Goal: Task Accomplishment & Management: Use online tool/utility

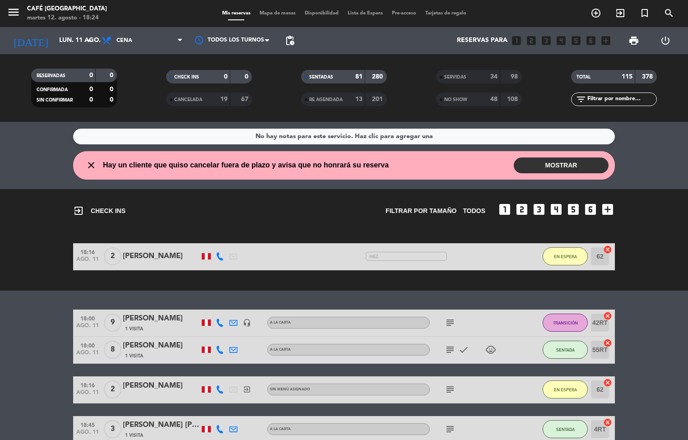
click at [277, 11] on span "Mapa de mesas" at bounding box center [277, 13] width 45 height 5
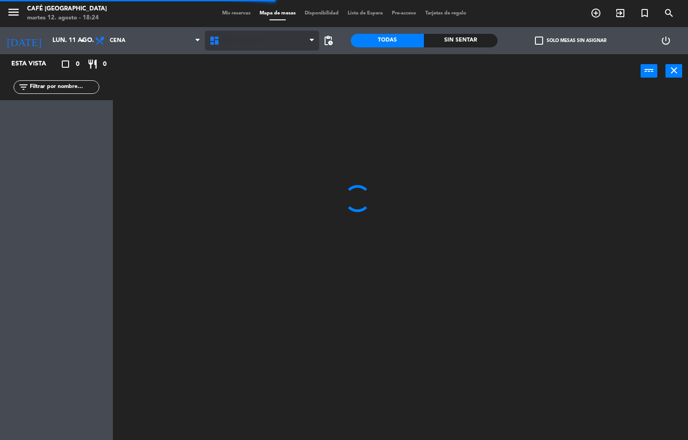
click at [252, 40] on span "Restaurante" at bounding box center [242, 40] width 40 height 6
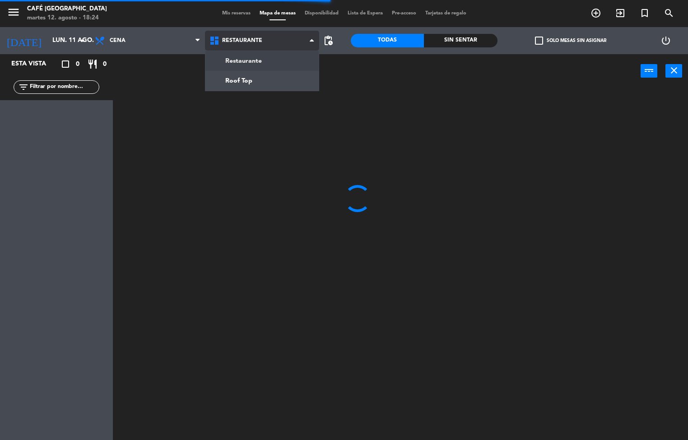
click at [255, 87] on ng-component "menu Café Museo Larco martes 12. agosto - 18:24 Mis reservas Mapa de mesas Disp…" at bounding box center [344, 220] width 688 height 441
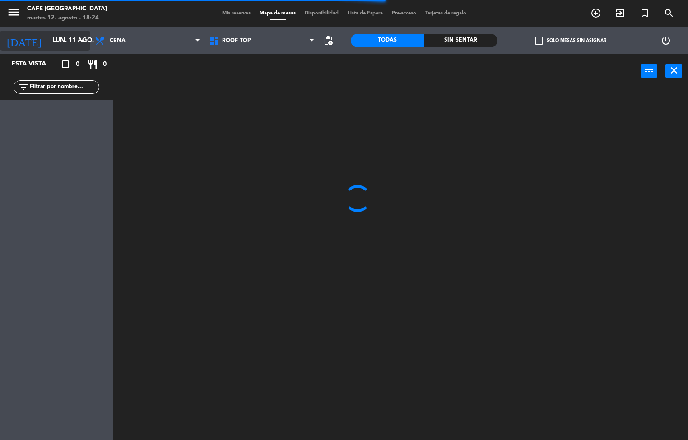
click at [60, 44] on input "lun. 11 ago." at bounding box center [91, 41] width 86 height 16
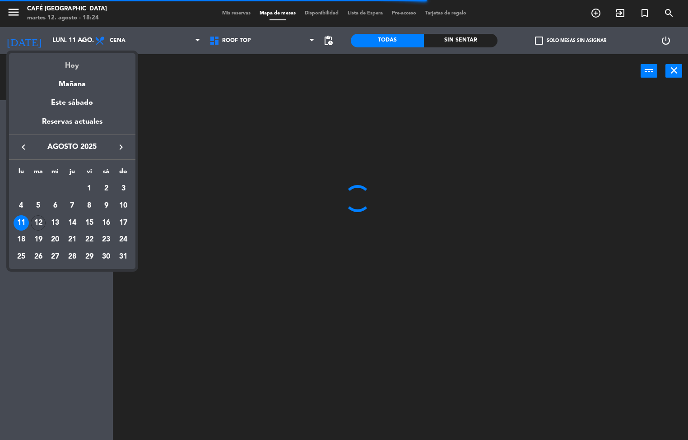
click at [83, 68] on div "Hoy" at bounding box center [72, 62] width 126 height 19
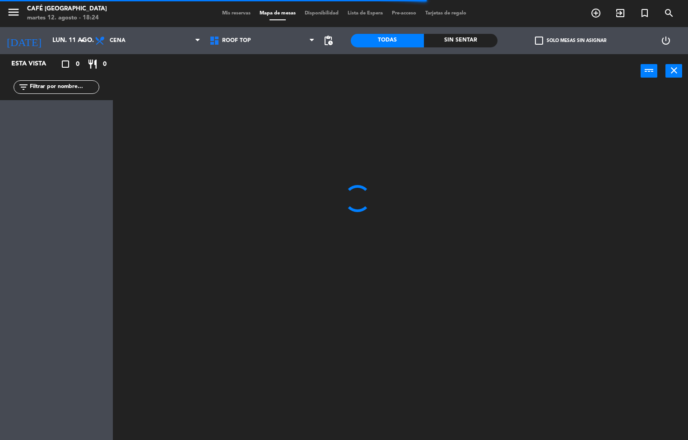
type input "[DATE] ago."
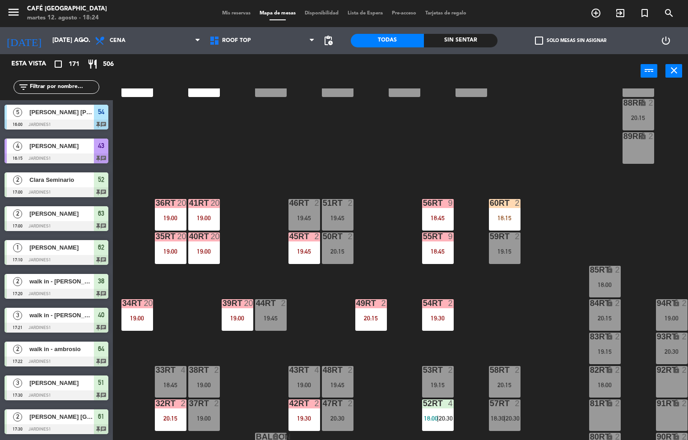
scroll to position [328, 0]
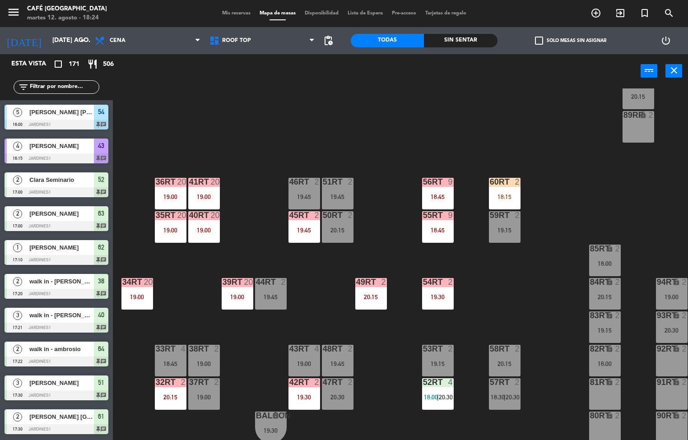
click at [336, 396] on div "20:30" at bounding box center [338, 397] width 32 height 6
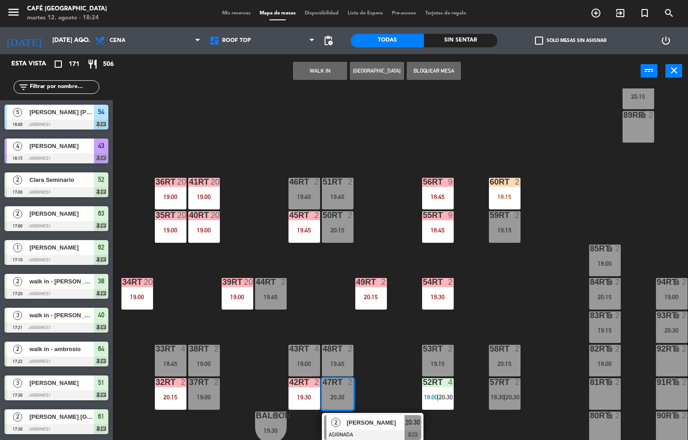
click at [374, 419] on span "[PERSON_NAME]" at bounding box center [376, 422] width 58 height 9
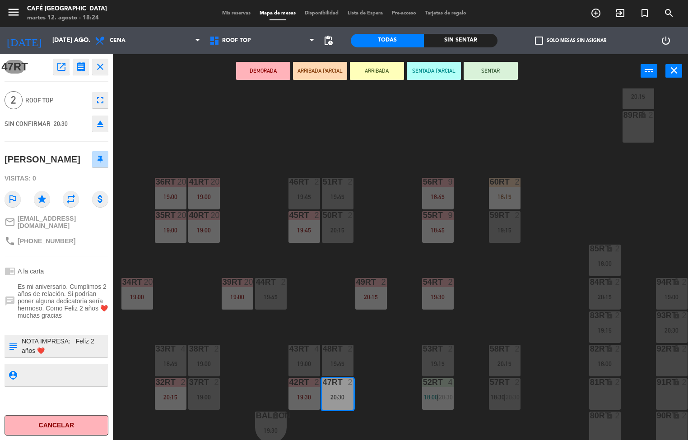
click at [317, 295] on div "18RT 6 20:15 16RT 4 20:15 28RT 24 18:30 80RR lock 9 19:30 27RT 24 18:30 7RT 5 1…" at bounding box center [404, 264] width 568 height 352
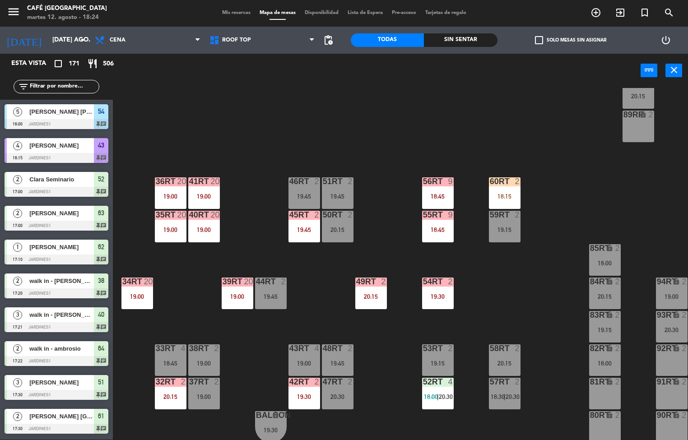
scroll to position [1860, 0]
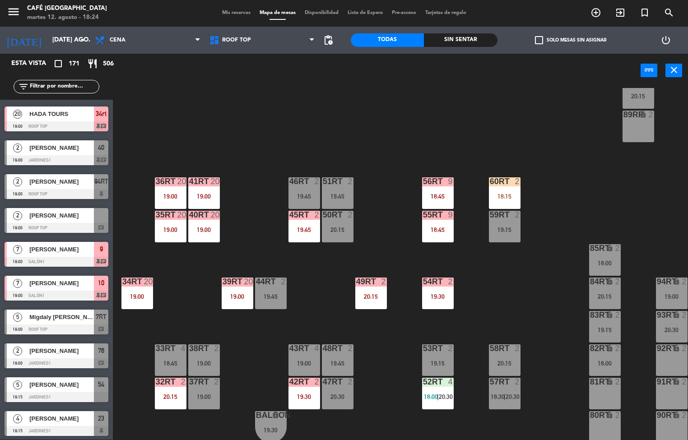
click at [373, 298] on div "20:15" at bounding box center [371, 296] width 32 height 6
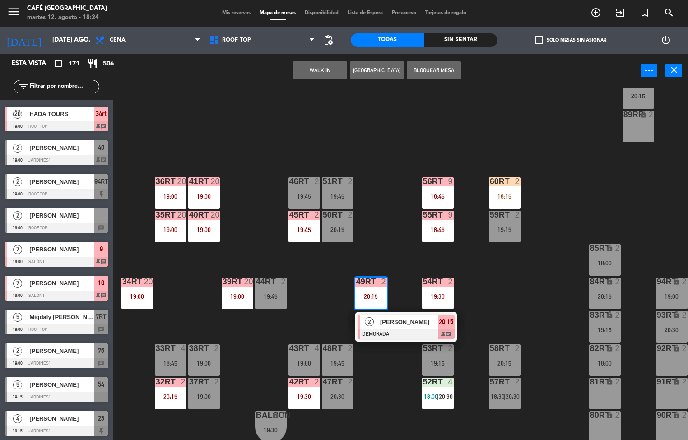
click at [321, 294] on div "18RT 6 20:15 16RT 4 20:15 28RT 24 18:30 80RR lock 9 19:30 27RT 24 18:30 7RT 5 1…" at bounding box center [404, 264] width 568 height 352
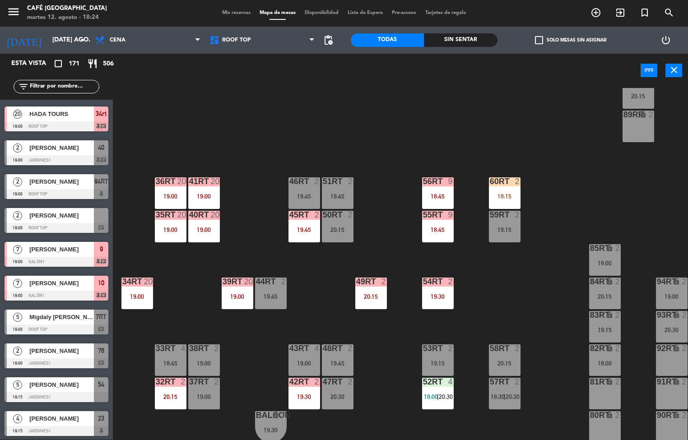
click at [312, 231] on div "19:45" at bounding box center [305, 230] width 32 height 6
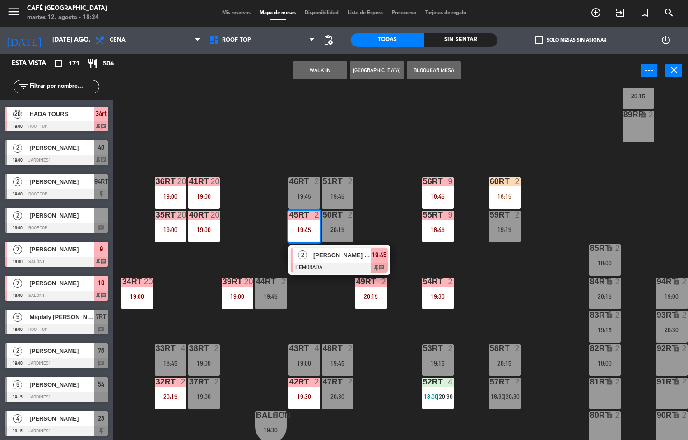
click at [341, 256] on span "[PERSON_NAME] De la [PERSON_NAME]" at bounding box center [342, 255] width 58 height 9
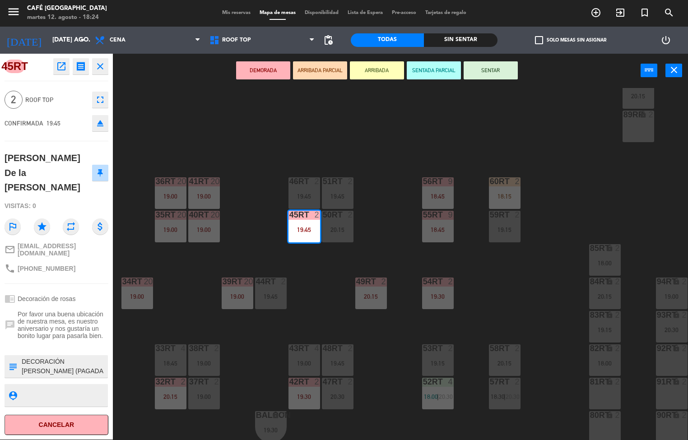
click at [274, 145] on div "18RT 6 20:15 16RT 4 20:15 28RT 24 18:30 80RR lock 9 19:30 27RT 24 18:30 7RT 5 1…" at bounding box center [404, 264] width 568 height 352
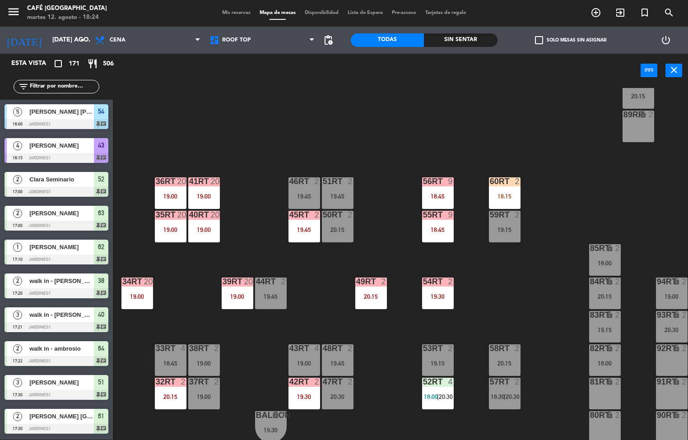
scroll to position [0, 0]
click at [501, 198] on span "18:30" at bounding box center [498, 196] width 14 height 7
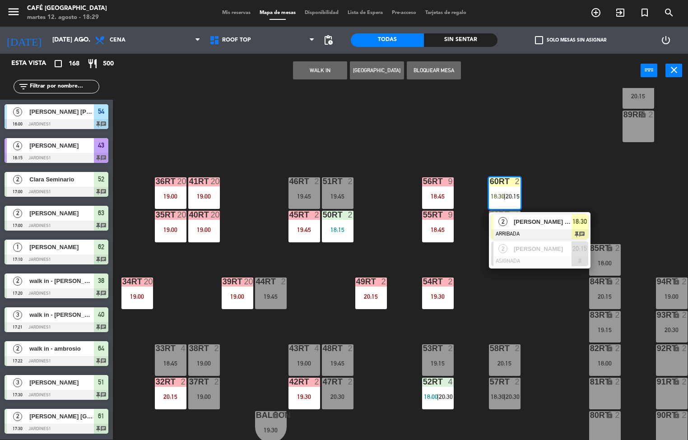
click at [547, 223] on span "[PERSON_NAME] [PERSON_NAME]" at bounding box center [543, 221] width 58 height 9
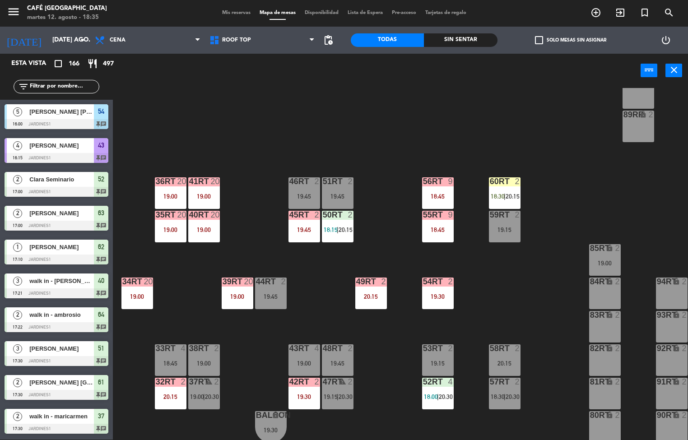
click at [334, 224] on div "50RT 2 18:15 | 20:15" at bounding box center [338, 227] width 32 height 32
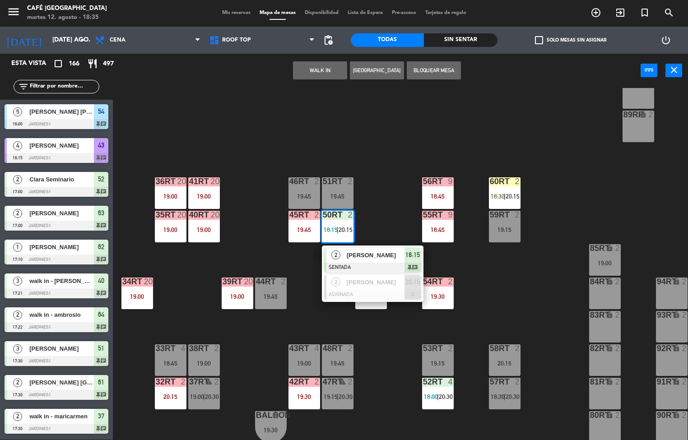
click at [384, 256] on span "[PERSON_NAME]" at bounding box center [376, 255] width 58 height 9
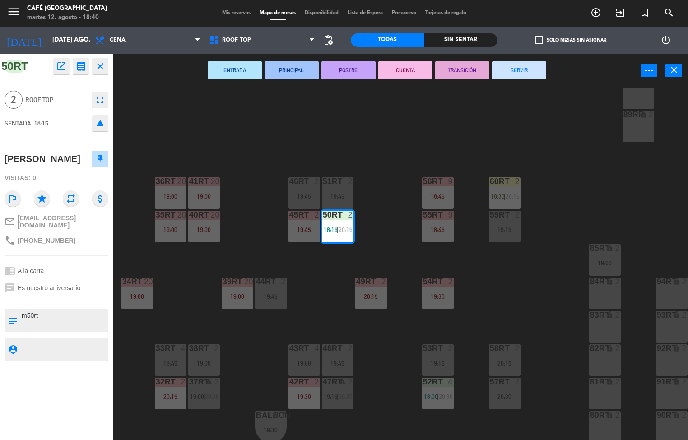
click at [430, 144] on div "menu Café Museo Larco martes 12. agosto - 18:40 Mis reservas Mapa de mesas Disp…" at bounding box center [344, 220] width 688 height 440
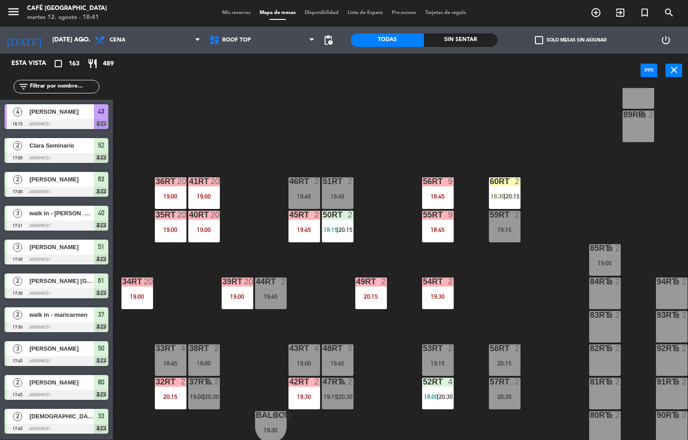
click at [473, 45] on div "Sin sentar" at bounding box center [460, 40] width 73 height 14
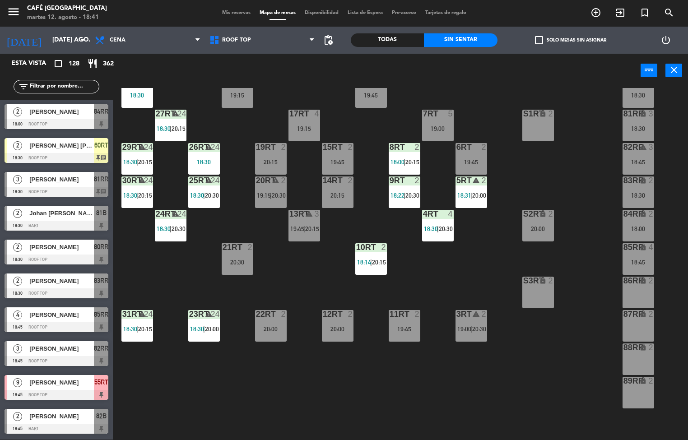
scroll to position [67, 0]
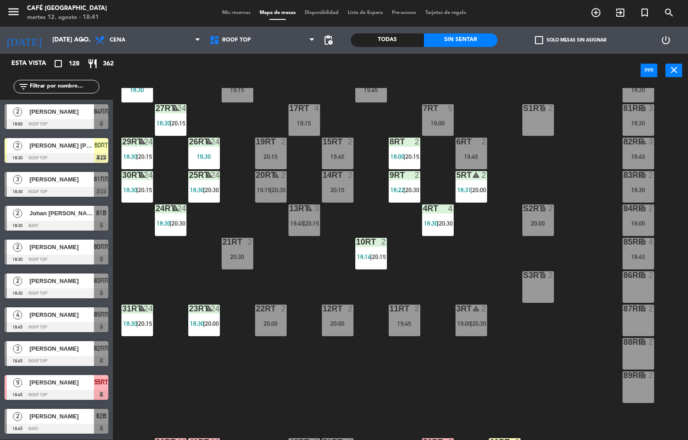
click at [399, 182] on div "9RT 2 18:22 | 20:30" at bounding box center [405, 187] width 32 height 32
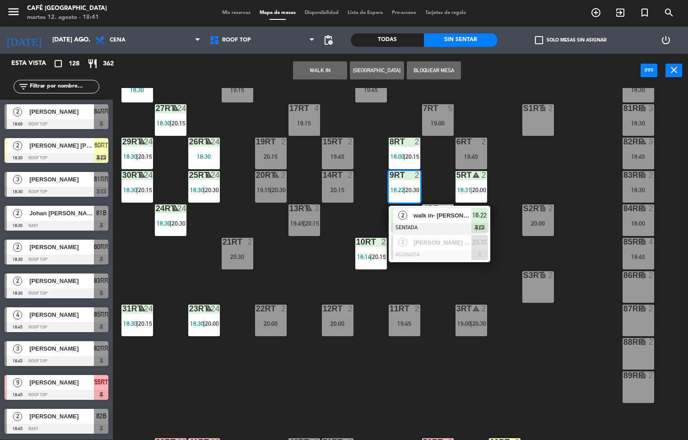
click at [431, 216] on span "walk in- [PERSON_NAME] del [PERSON_NAME]" at bounding box center [443, 215] width 58 height 9
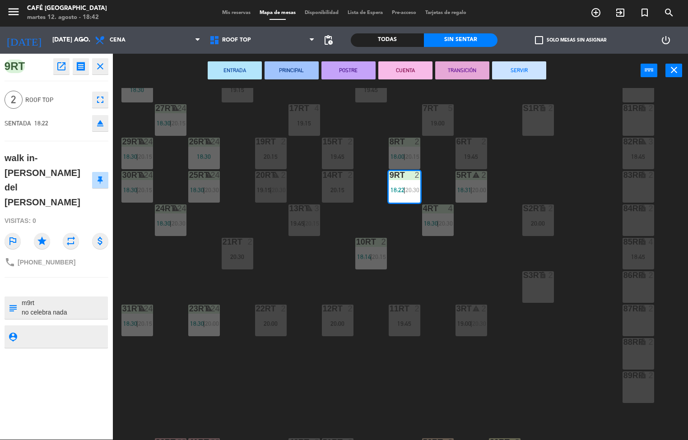
click at [450, 274] on div "18RT 6 19:15 16RT 5 19:45 28RT warning 24 18:30 80RR lock 2 27RT warning 24 18:…" at bounding box center [404, 264] width 568 height 352
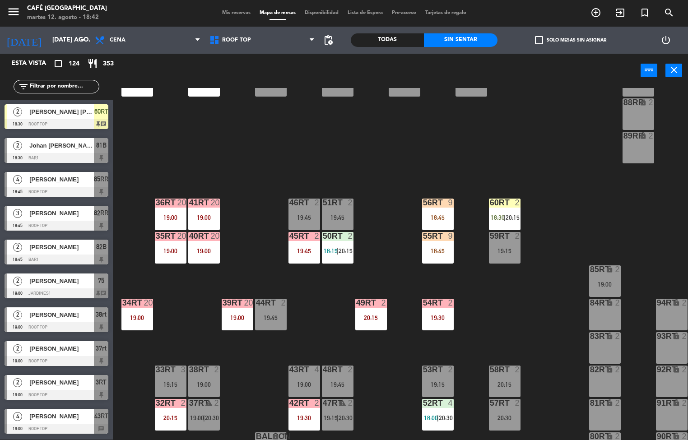
scroll to position [307, 0]
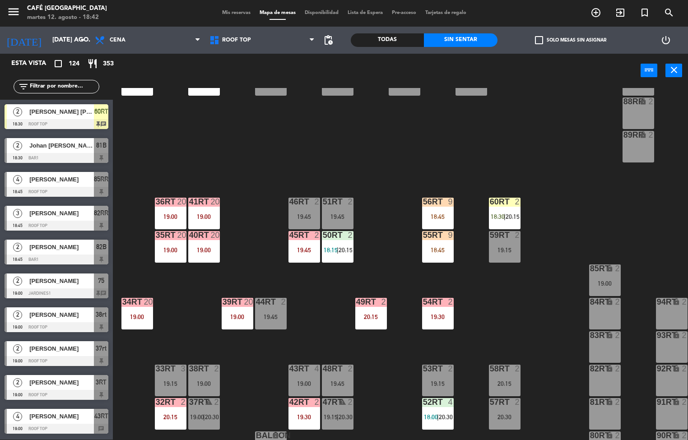
click at [443, 420] on span "20:30" at bounding box center [446, 417] width 14 height 7
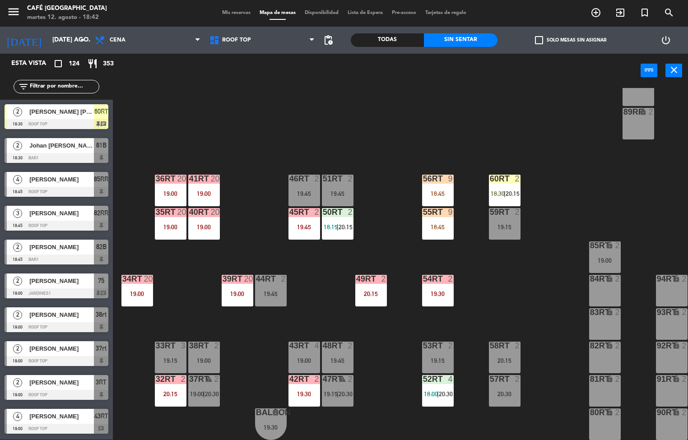
click at [435, 391] on span "18:00" at bounding box center [431, 394] width 14 height 7
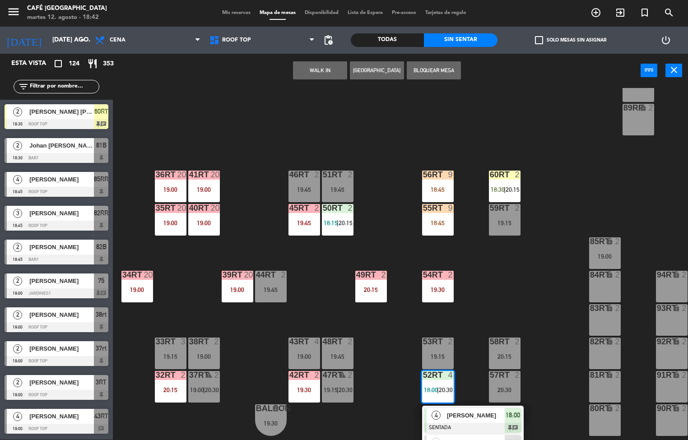
click at [472, 420] on span "[PERSON_NAME]" at bounding box center [476, 415] width 58 height 9
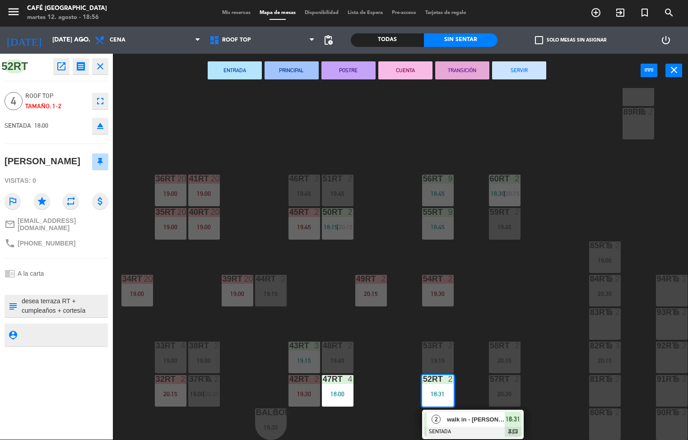
click at [344, 134] on div "18RT 6 19:15 16RT 5 19:45 28RT warning 24 18:30 80RR lock 4 19:15 27RT warning …" at bounding box center [404, 264] width 568 height 352
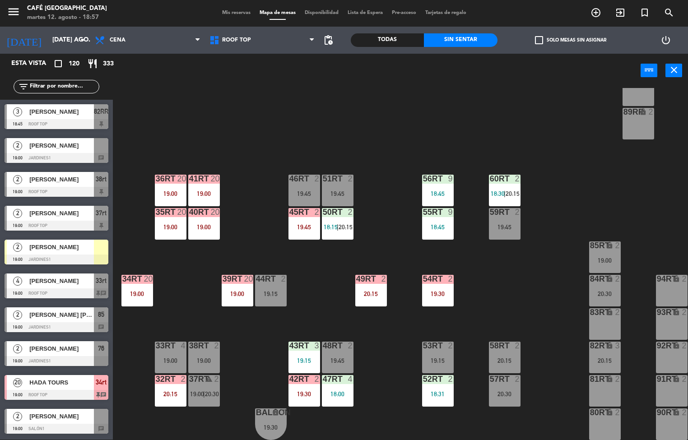
click at [435, 182] on div "56RT 9 18:45" at bounding box center [438, 191] width 32 height 32
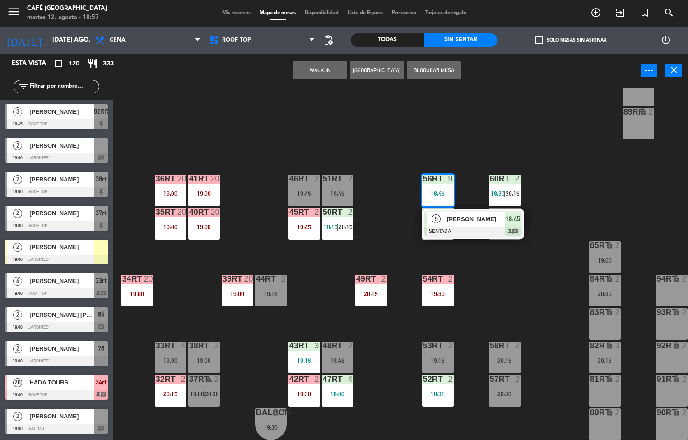
click at [470, 221] on div "[PERSON_NAME]" at bounding box center [475, 219] width 59 height 15
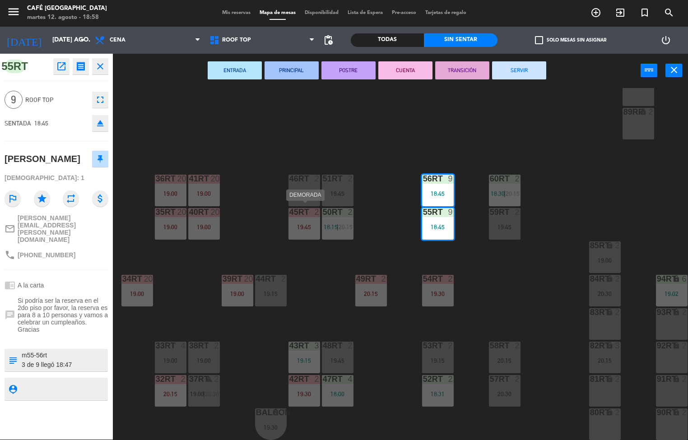
click at [62, 68] on icon "open_in_new" at bounding box center [61, 66] width 11 height 11
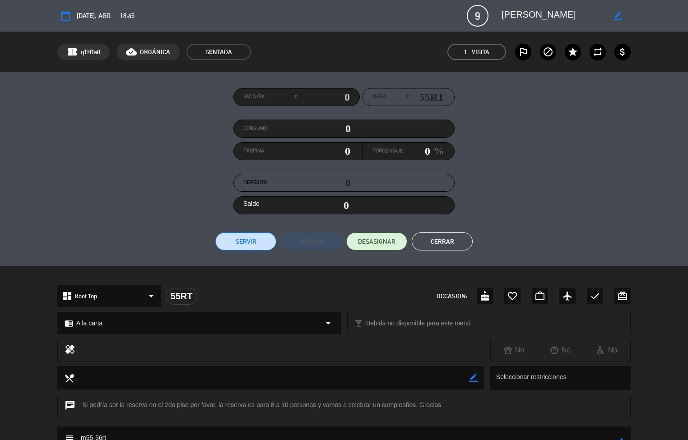
click at [369, 384] on textarea at bounding box center [271, 377] width 395 height 23
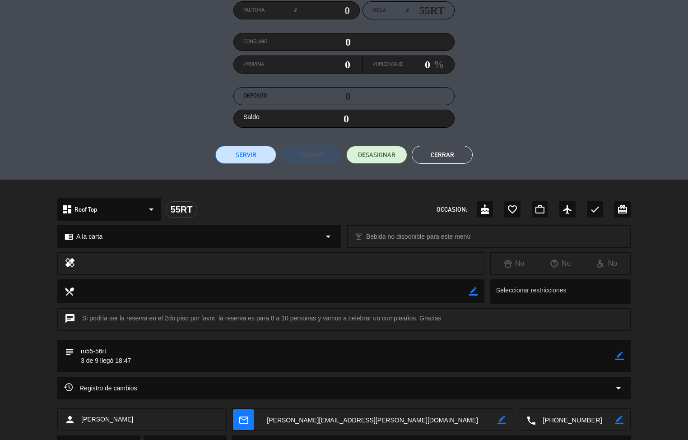
scroll to position [133, 0]
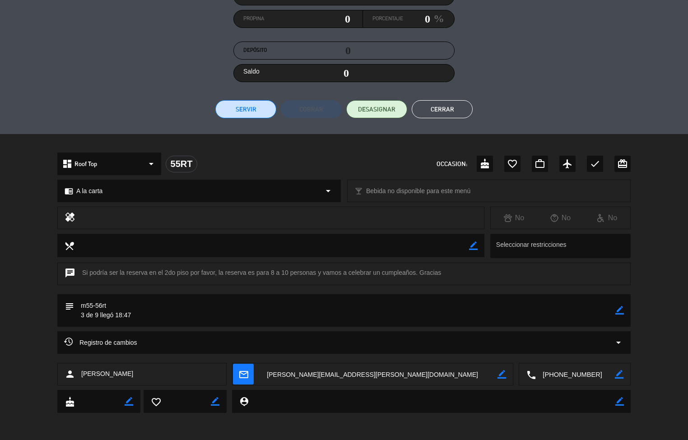
click at [370, 336] on div "Registro de cambios arrow_drop_down" at bounding box center [343, 342] width 573 height 23
click at [391, 279] on div "chat Si podría ser la reserva en el 2do piso por favor, la reserva es para 8 a …" at bounding box center [343, 274] width 573 height 23
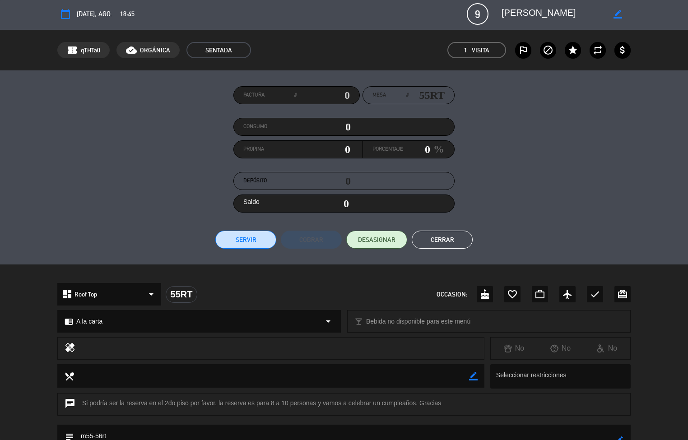
scroll to position [0, 0]
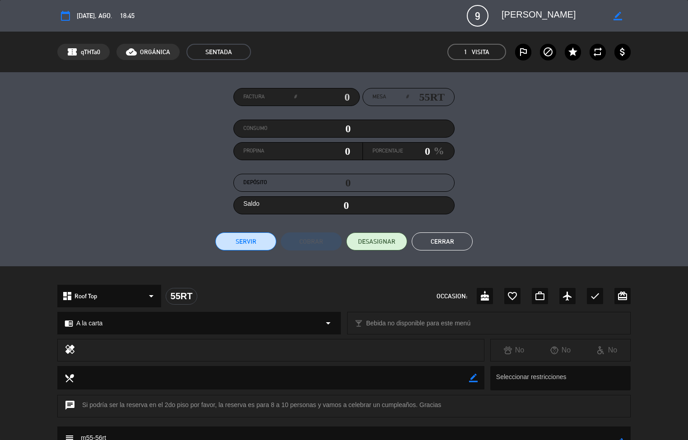
click at [428, 244] on button "Cerrar" at bounding box center [442, 242] width 61 height 18
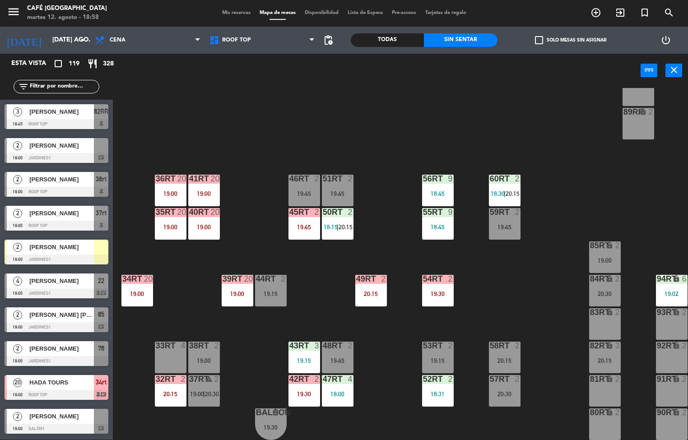
click at [567, 183] on div "18RT 6 19:15 16RT 5 19:45 28RT warning 24 18:30 80RR lock 4 19:15 27RT warning …" at bounding box center [404, 264] width 568 height 352
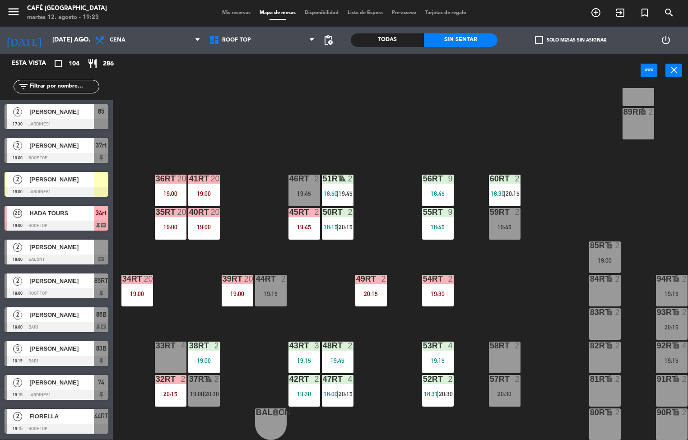
click at [340, 351] on div "48RT 2 19:45" at bounding box center [338, 358] width 32 height 32
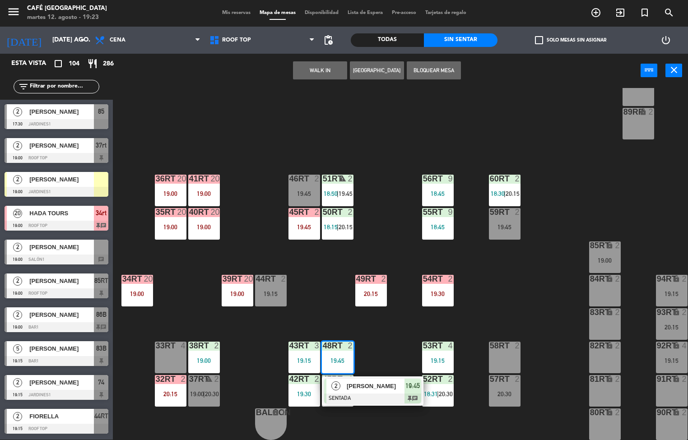
click at [377, 382] on span "[PERSON_NAME]" at bounding box center [376, 386] width 58 height 9
